Goal: Task Accomplishment & Management: Use online tool/utility

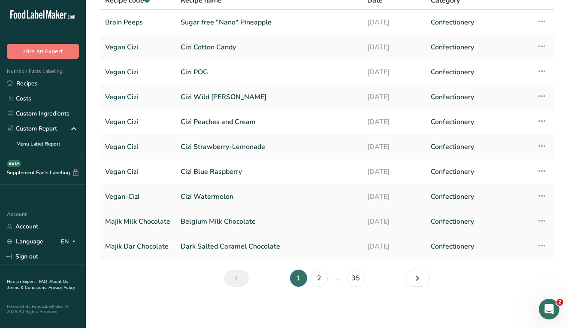
click at [244, 223] on link "Belgium Milk Chocolate" at bounding box center [269, 221] width 176 height 18
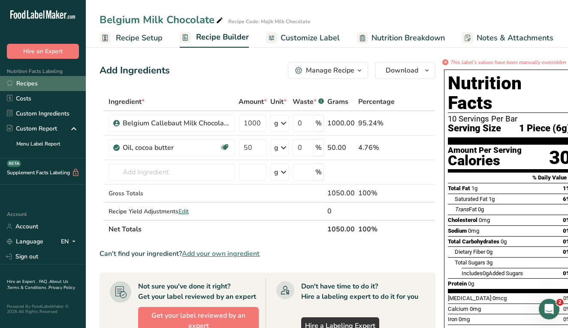
click at [59, 84] on link "Recipes" at bounding box center [43, 83] width 86 height 15
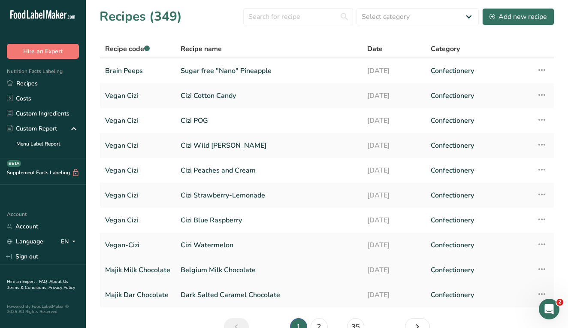
click at [307, 272] on link "Belgium Milk Chocolate" at bounding box center [269, 270] width 176 height 18
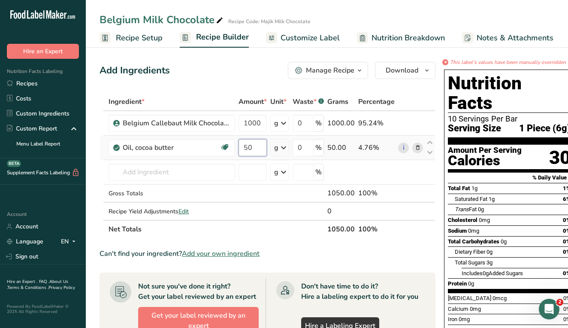
click at [254, 148] on input "50" at bounding box center [253, 147] width 28 height 17
drag, startPoint x: 254, startPoint y: 148, endPoint x: 235, endPoint y: 146, distance: 19.4
click at [235, 146] on tr "Oil, cocoa butter Dairy free Gluten free Vegan Vegetarian Soy free 50 g Portion…" at bounding box center [267, 148] width 335 height 24
click at [248, 172] on div "Ingredient * Amount * Unit * Waste * .a-a{fill:#347362;}.b-a{fill:#fff;} Grams …" at bounding box center [268, 165] width 336 height 145
drag, startPoint x: 256, startPoint y: 145, endPoint x: 239, endPoint y: 145, distance: 17.2
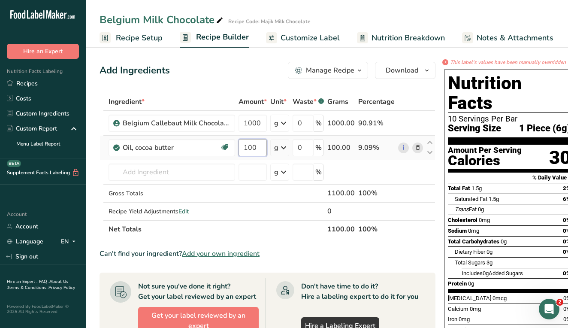
click at [239, 145] on input "100" at bounding box center [253, 147] width 28 height 17
type input "75"
click at [238, 192] on div "Ingredient * Amount * Unit * Waste * .a-a{fill:#347362;}.b-a{fill:#fff;} Grams …" at bounding box center [268, 165] width 336 height 145
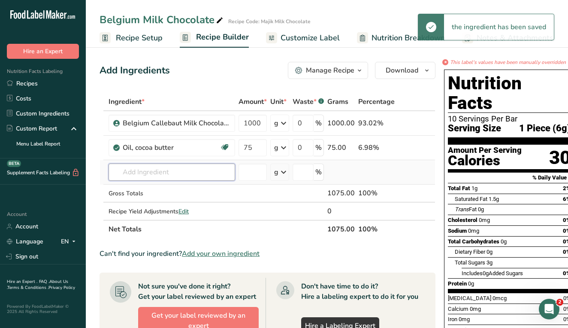
click at [175, 173] on input "text" at bounding box center [172, 171] width 127 height 17
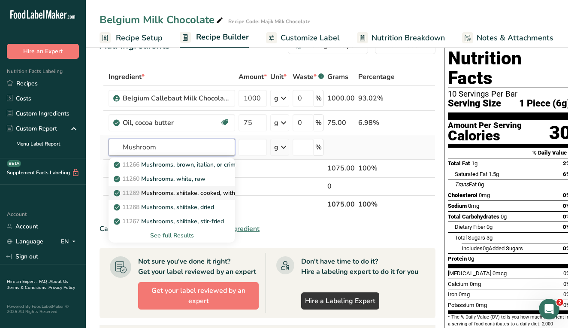
scroll to position [26, 0]
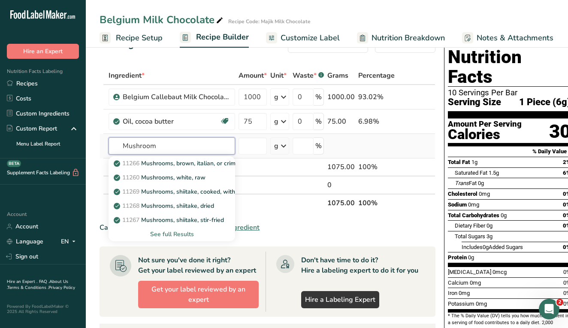
type input "Mushroom"
click at [188, 238] on div "See full Results" at bounding box center [171, 234] width 113 height 9
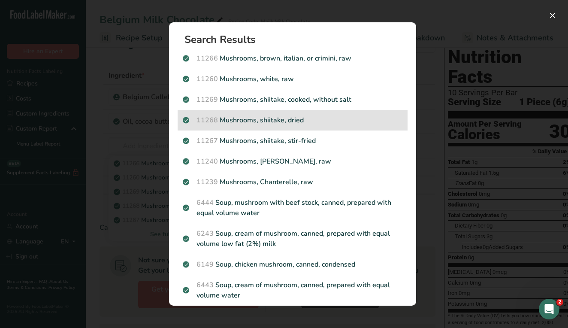
click at [300, 121] on p "11268 Mushrooms, shiitake, dried" at bounding box center [293, 120] width 220 height 10
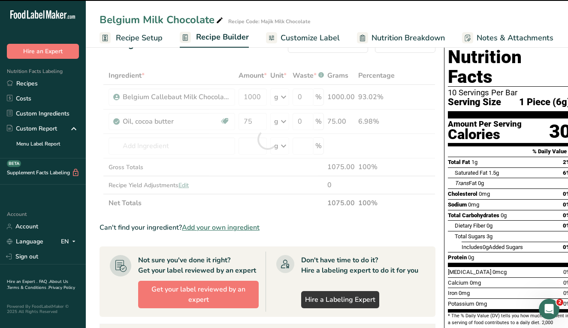
type input "0"
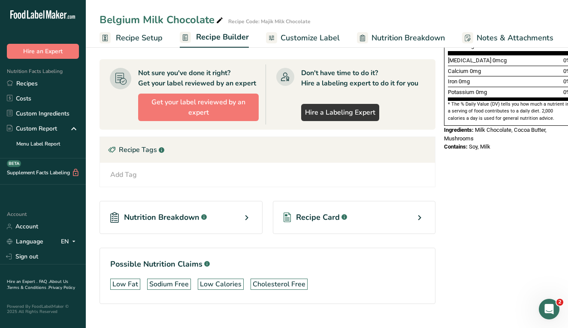
scroll to position [239, 0]
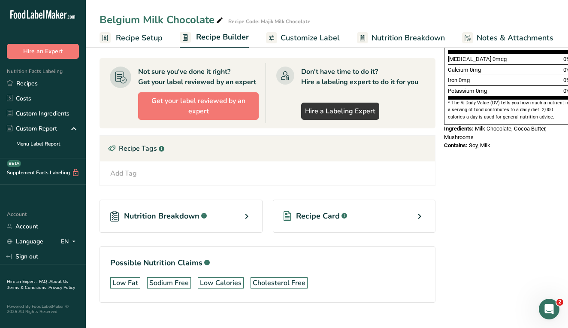
click at [399, 218] on div "Recipe Card .a-a{fill:#347362;}.b-a{fill:#fff;}" at bounding box center [354, 216] width 163 height 33
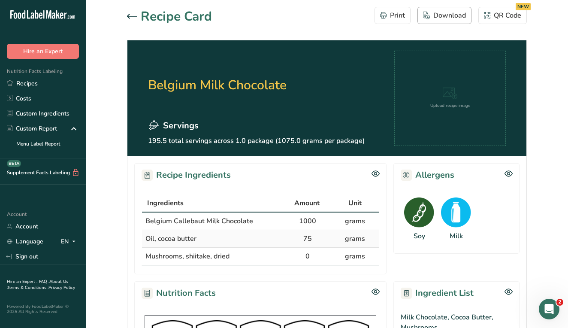
click at [461, 21] on button "Download" at bounding box center [445, 15] width 54 height 17
